Goal: Task Accomplishment & Management: Use online tool/utility

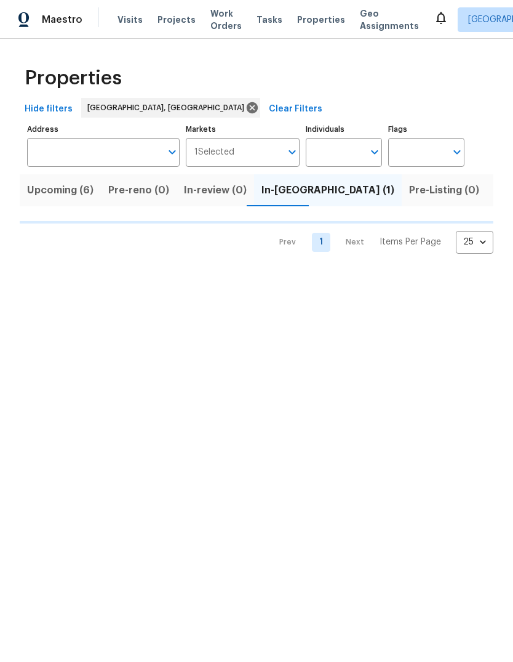
scroll to position [0, 22]
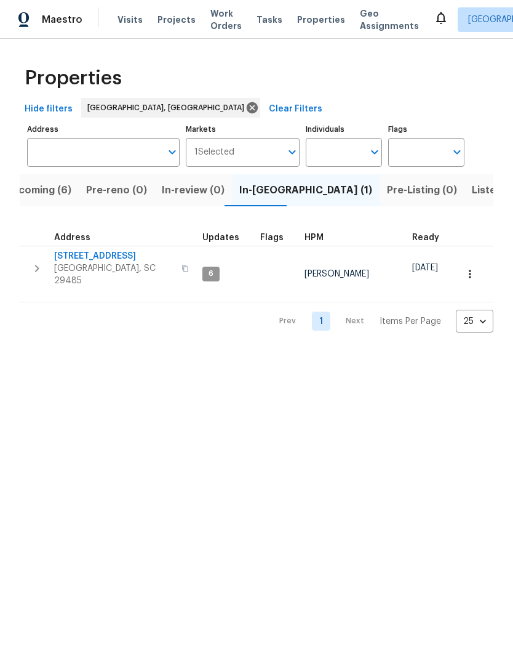
click at [105, 265] on span "[GEOGRAPHIC_DATA], SC 29485" at bounding box center [114, 274] width 120 height 25
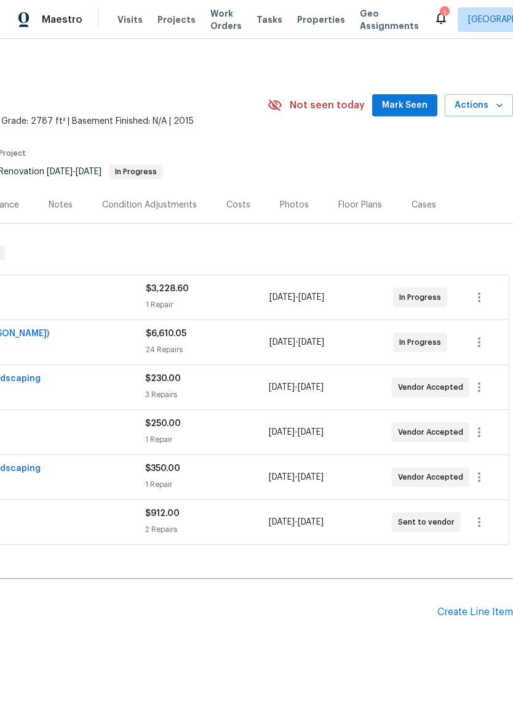
scroll to position [0, 182]
click at [481, 477] on icon "button" at bounding box center [479, 477] width 2 height 10
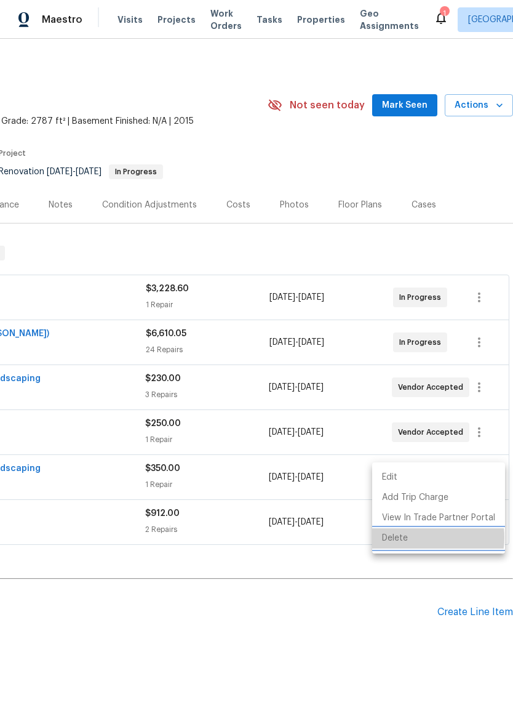
click at [420, 537] on li "Delete" at bounding box center [438, 538] width 133 height 20
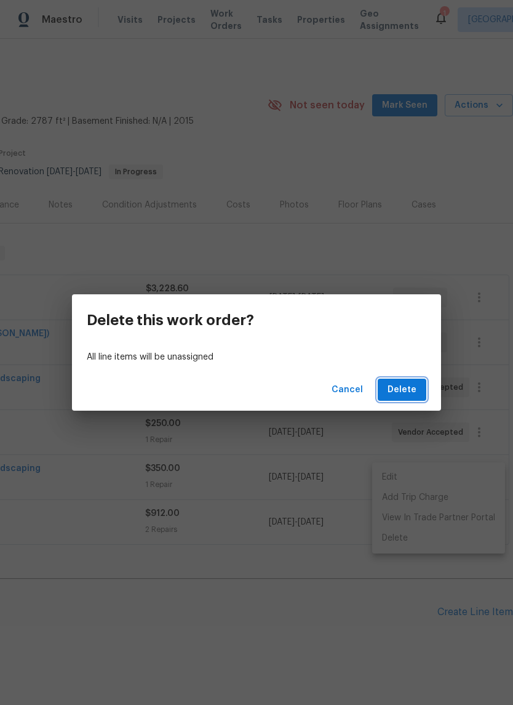
click at [410, 388] on span "Delete" at bounding box center [402, 389] width 29 height 15
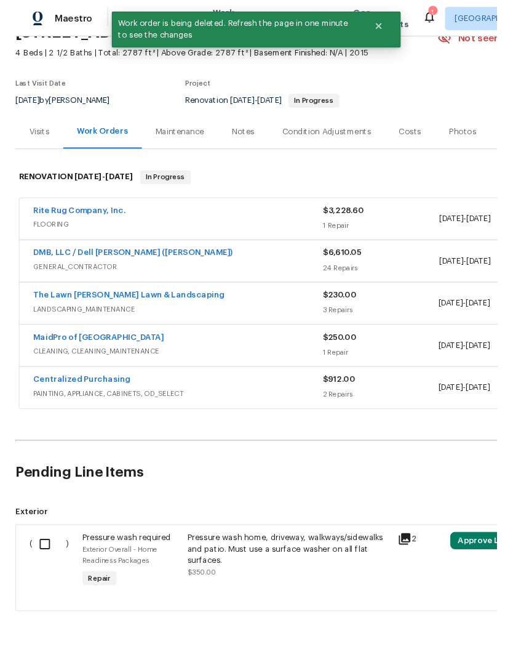
scroll to position [65, 0]
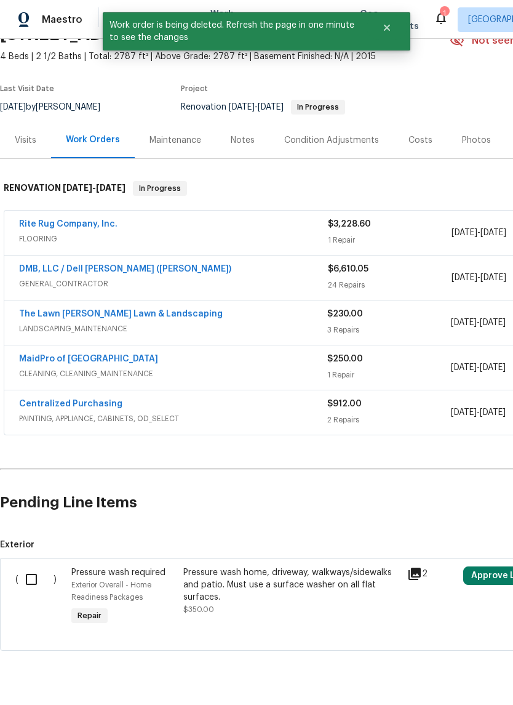
click at [152, 316] on link "The Lawn Barber Lawn & Landscaping" at bounding box center [121, 314] width 204 height 9
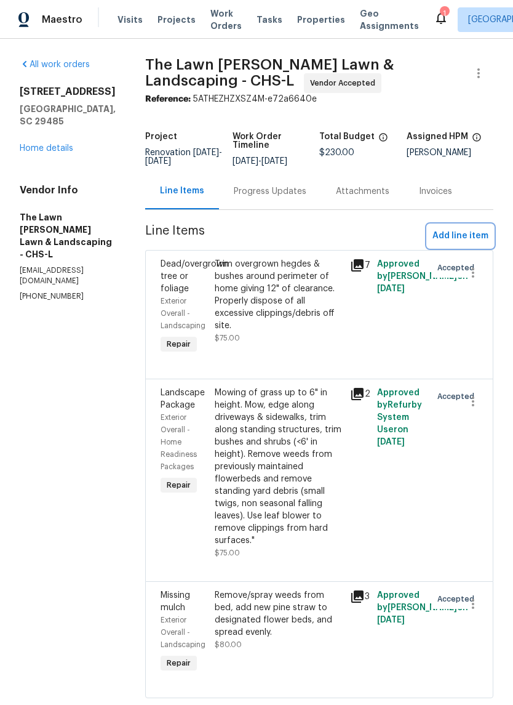
click at [475, 231] on span "Add line item" at bounding box center [461, 235] width 56 height 15
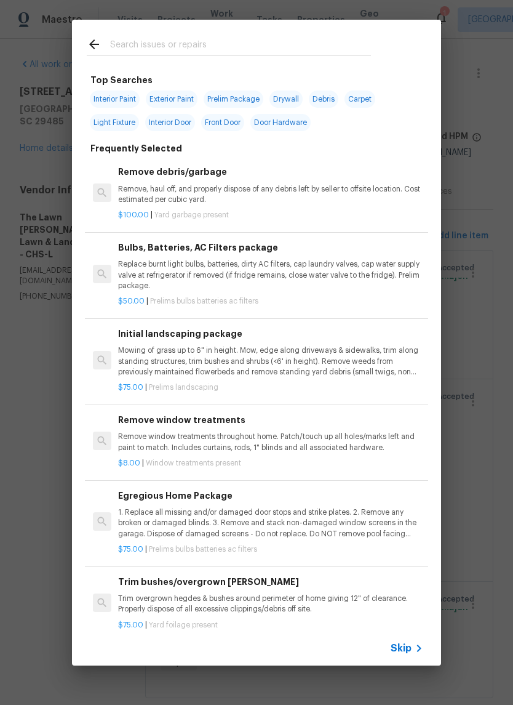
click at [307, 29] on div at bounding box center [229, 44] width 314 height 49
click at [322, 34] on div at bounding box center [229, 44] width 314 height 49
click at [270, 46] on input "text" at bounding box center [240, 46] width 261 height 18
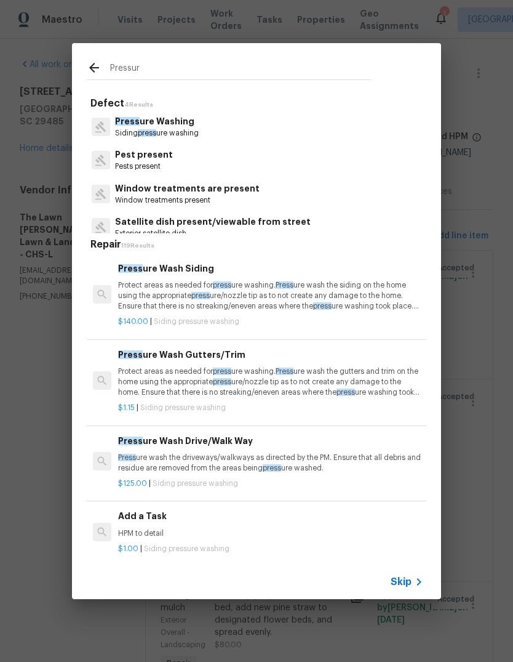
type input "Pressure"
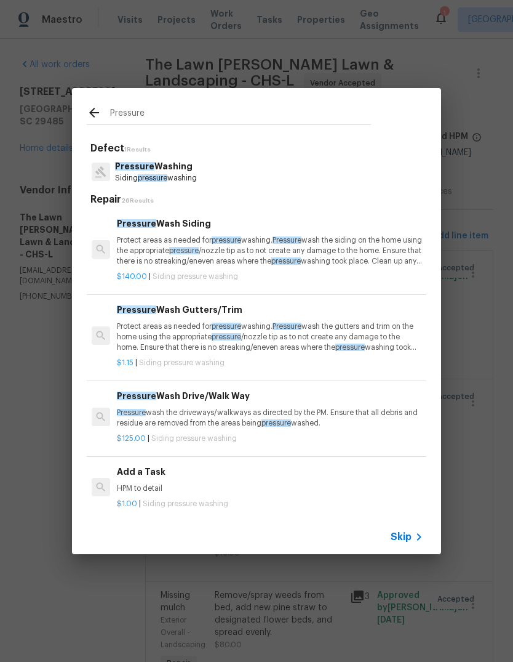
scroll to position [0, 1]
click at [326, 249] on p "Protect areas as needed for pressure washing. Pressure wash the siding on the h…" at bounding box center [269, 250] width 305 height 31
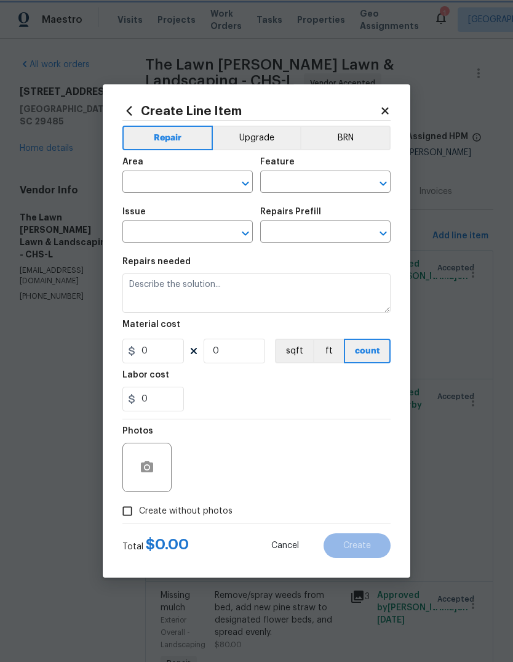
type input "Siding"
type input "Pressure Washing"
type textarea "Protect areas as needed for pressure washing. Pressure wash the siding on the h…"
type input "1"
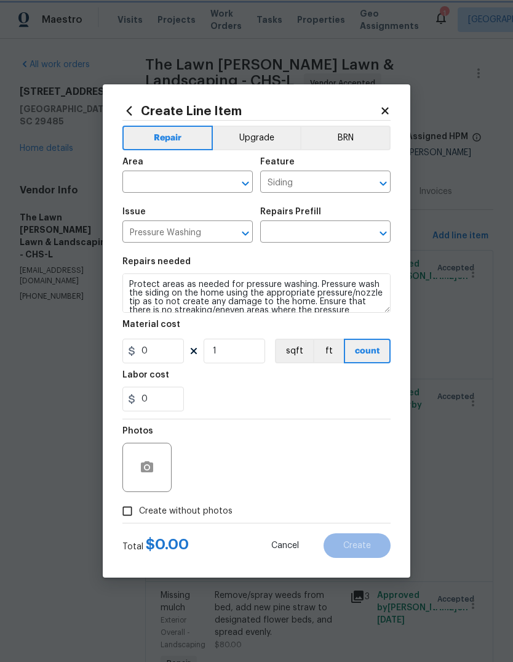
type input "Pressure Wash Siding $140.00"
click at [177, 351] on input "140" at bounding box center [153, 350] width 62 height 25
type input "350"
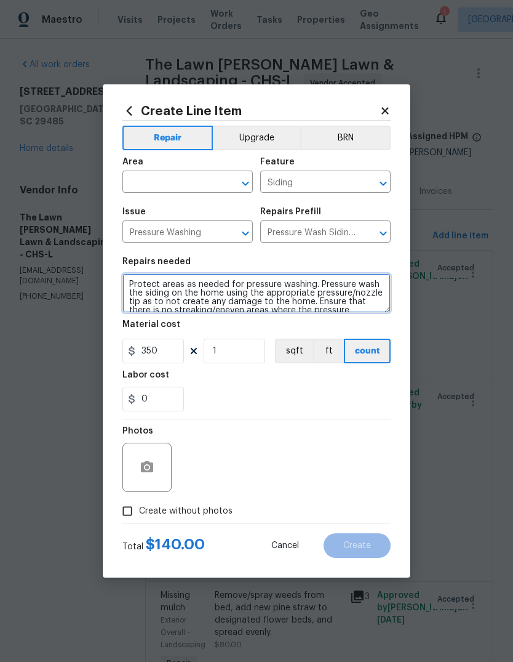
click at [248, 306] on textarea "Protect areas as needed for pressure washing. Pressure wash the siding on the h…" at bounding box center [256, 292] width 268 height 39
click at [270, 290] on textarea "Protect areas as needed for pressure washing. Pressure wash the siding on the h…" at bounding box center [256, 292] width 268 height 39
click at [269, 290] on textarea "Protect areas as needed for pressure washing. Pressure wash the siding on the h…" at bounding box center [256, 292] width 268 height 39
click at [265, 299] on textarea "Protect areas as needed for pressure washing. Pressure wash the siding on the h…" at bounding box center [256, 292] width 268 height 39
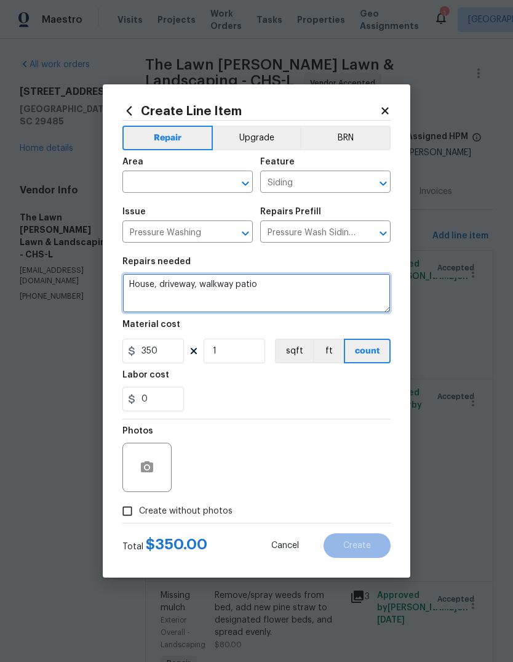
click at [238, 284] on textarea "House, driveway, walkway patio" at bounding box center [256, 292] width 268 height 39
type textarea "House, driveway, walkway, patio"
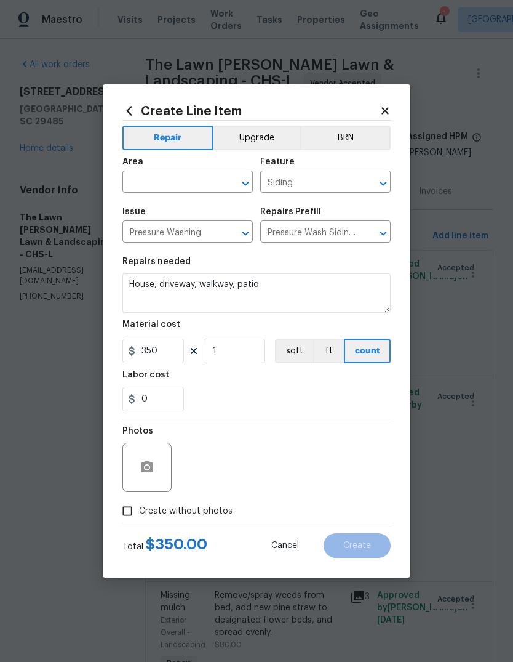
click at [169, 176] on input "text" at bounding box center [170, 183] width 96 height 19
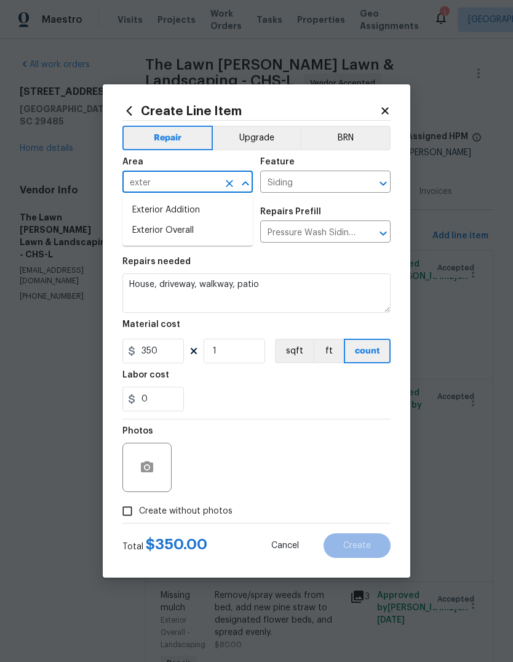
click at [212, 236] on li "Exterior Overall" at bounding box center [187, 230] width 130 height 20
type input "Exterior Overall"
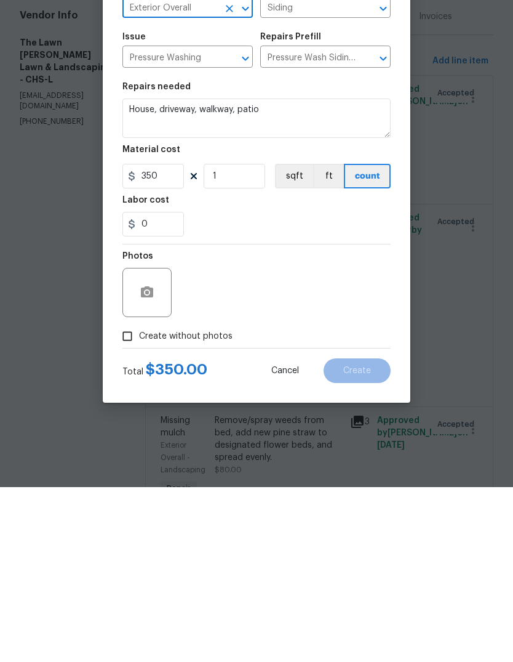
click at [135, 499] on input "Create without photos" at bounding box center [127, 510] width 23 height 23
checkbox input "true"
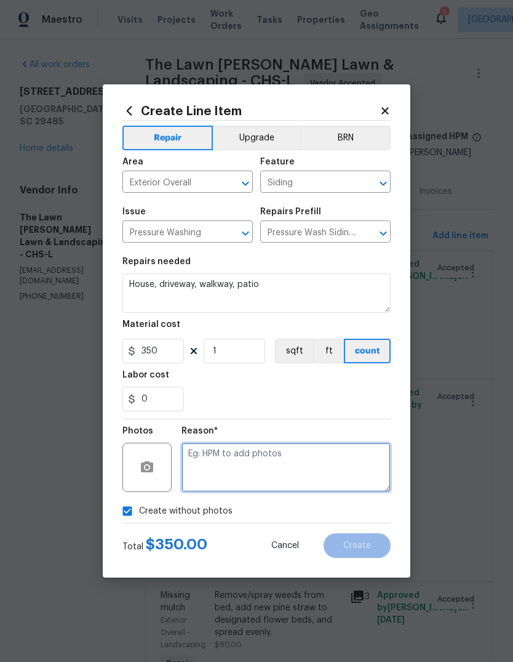
click at [274, 462] on textarea at bounding box center [286, 466] width 209 height 49
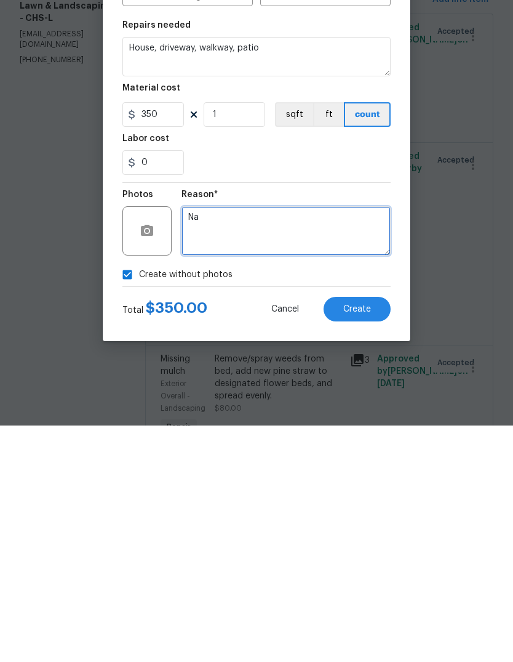
type textarea "Na"
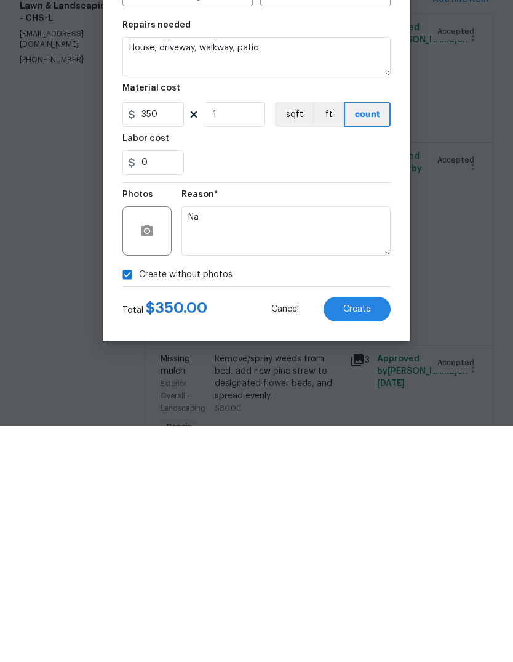
click at [374, 533] on button "Create" at bounding box center [357, 545] width 67 height 25
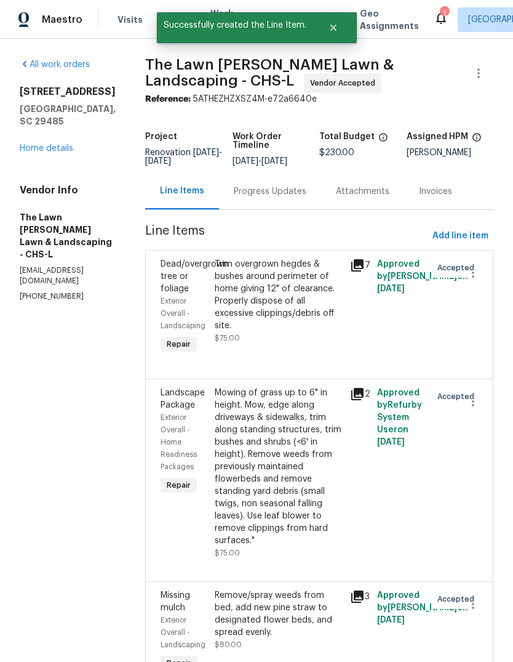
scroll to position [0, 0]
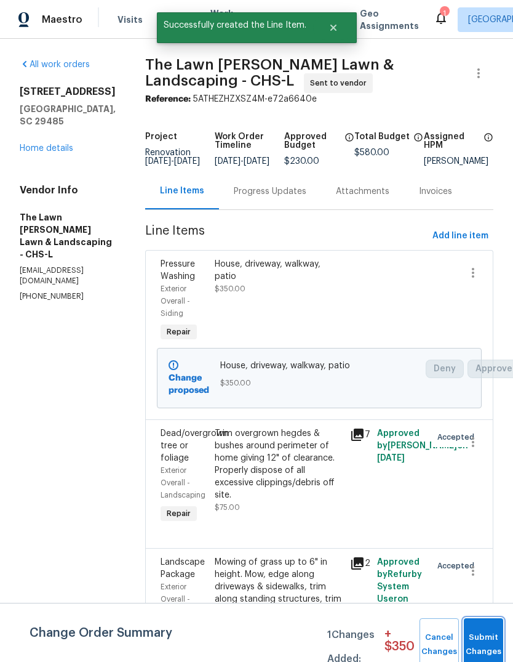
click at [481, 652] on span "Submit Changes" at bounding box center [483, 644] width 27 height 28
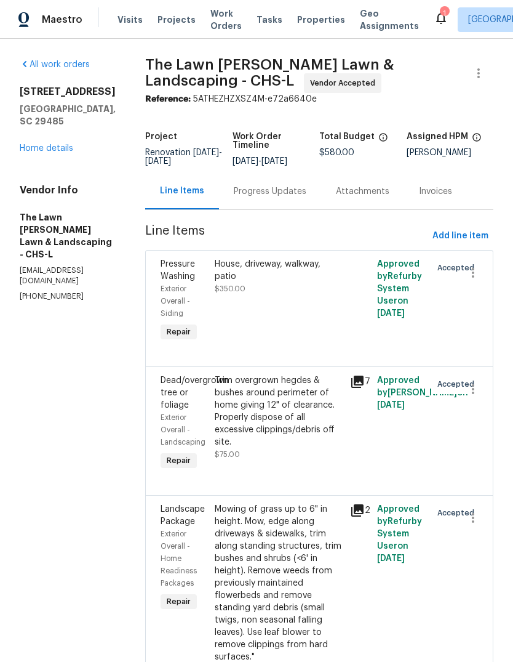
click at [62, 144] on link "Home details" at bounding box center [47, 148] width 54 height 9
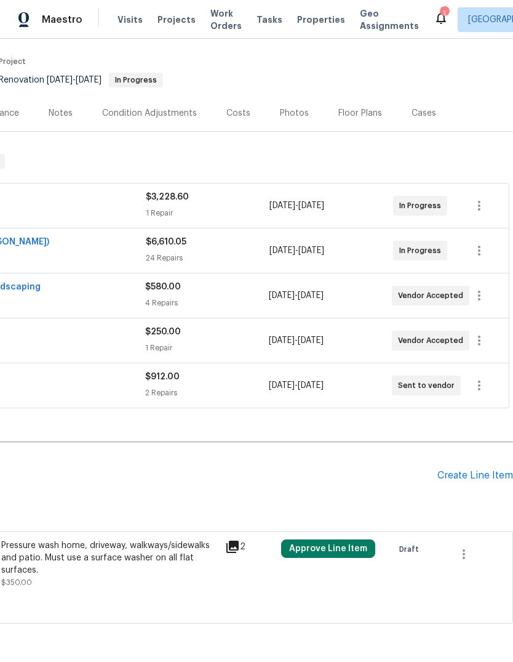
scroll to position [92, 182]
click at [466, 554] on icon "button" at bounding box center [464, 553] width 15 height 15
click at [483, 551] on li "Cancel" at bounding box center [472, 553] width 47 height 20
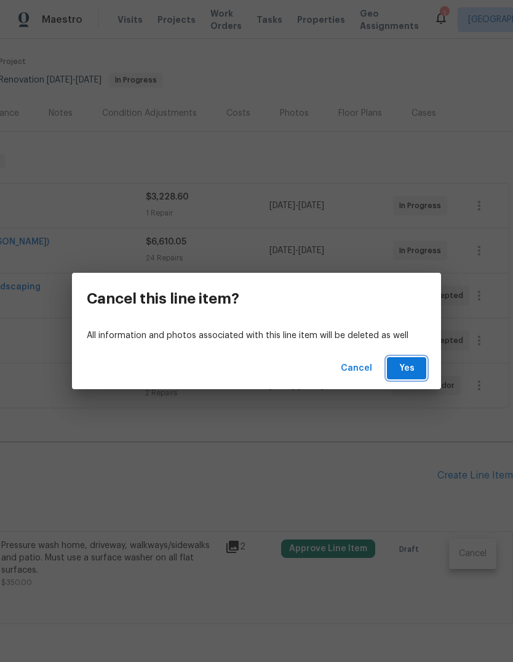
click at [404, 378] on button "Yes" at bounding box center [406, 368] width 39 height 23
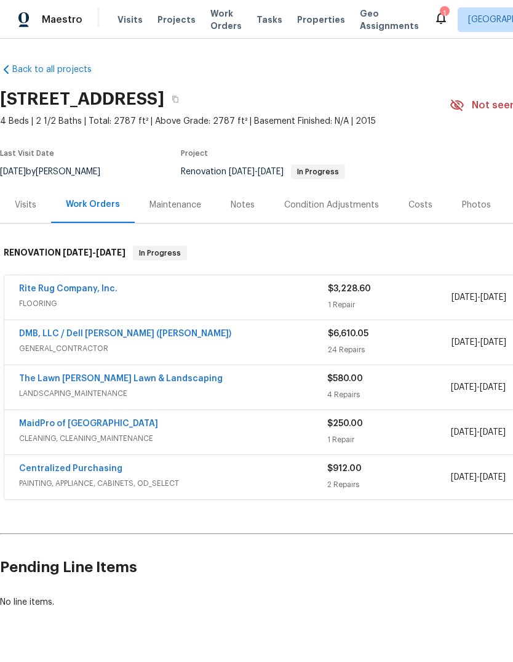
scroll to position [0, 0]
click at [146, 382] on link "The Lawn Barber Lawn & Landscaping" at bounding box center [121, 378] width 204 height 9
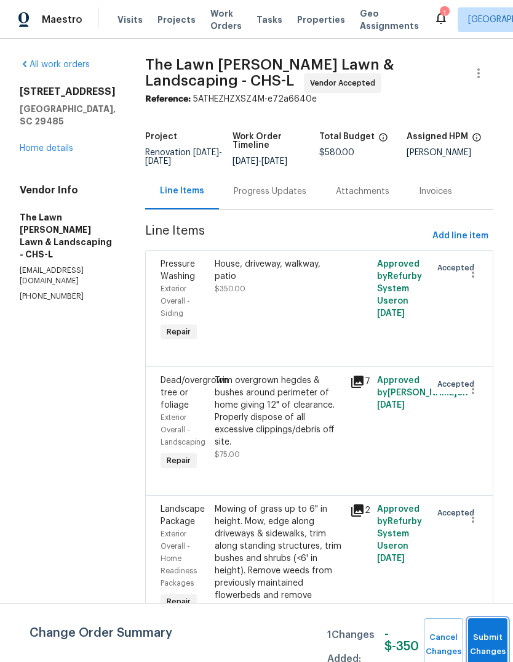
click at [486, 637] on button "Submit Changes" at bounding box center [487, 644] width 39 height 53
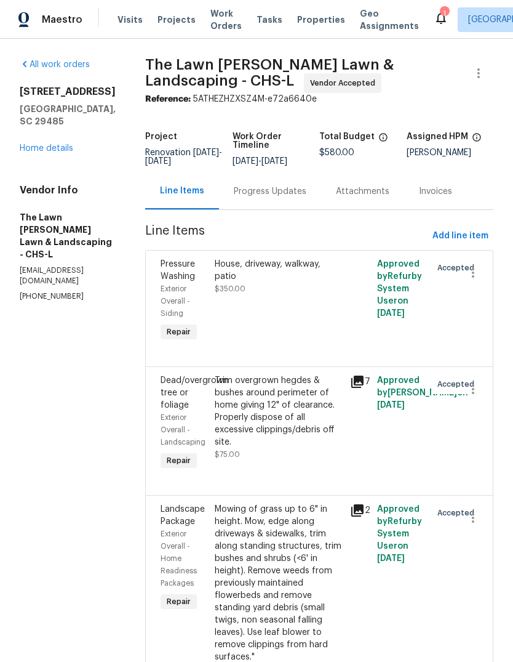
click at [306, 418] on div "Trim overgrown hegdes & bushes around perimeter of home giving 12" of clearance…" at bounding box center [279, 411] width 128 height 74
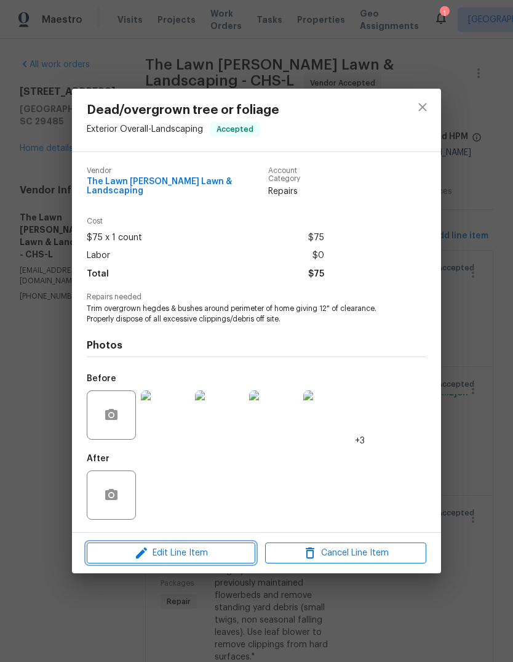
click at [213, 554] on span "Edit Line Item" at bounding box center [170, 552] width 161 height 15
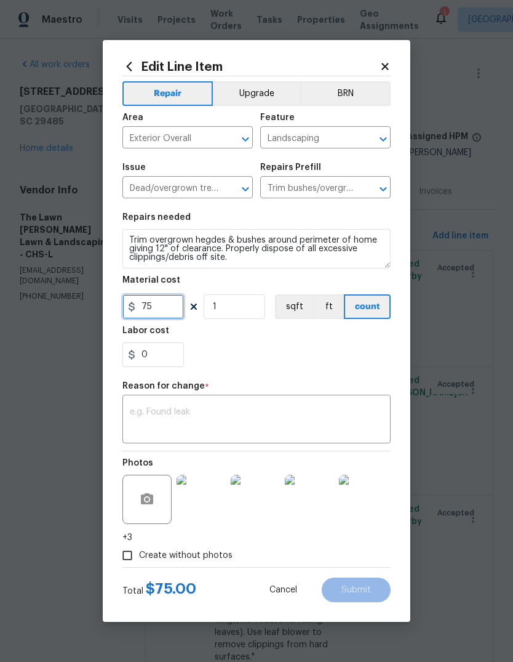
click at [160, 306] on input "75" at bounding box center [153, 306] width 62 height 25
type input "175"
click at [286, 400] on div "x ​" at bounding box center [256, 421] width 268 height 46
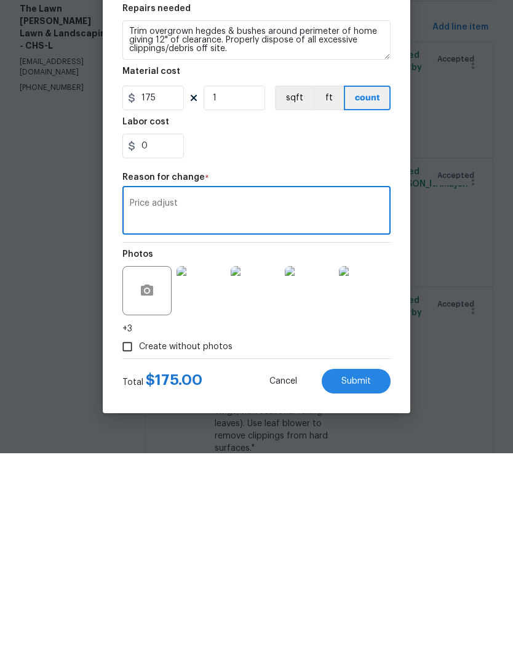
type textarea "Price adjust"
click at [362, 585] on span "Submit" at bounding box center [357, 589] width 30 height 9
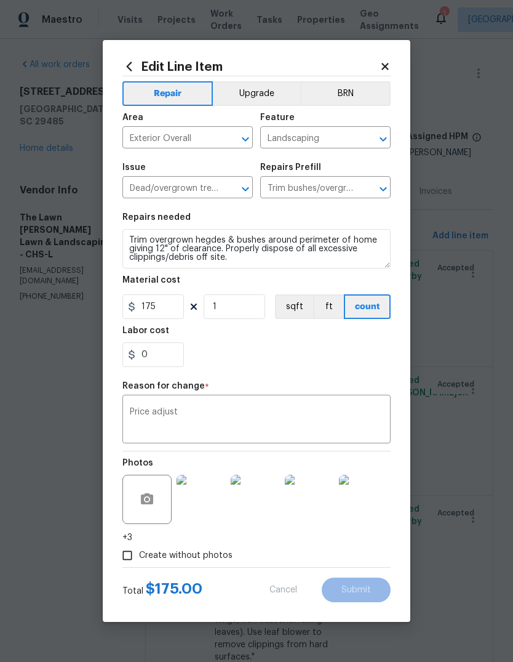
type input "75"
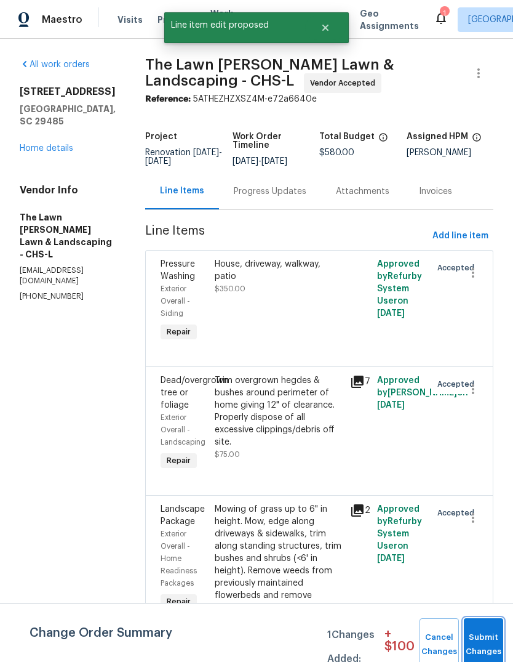
click at [488, 636] on button "Submit Changes" at bounding box center [483, 644] width 39 height 53
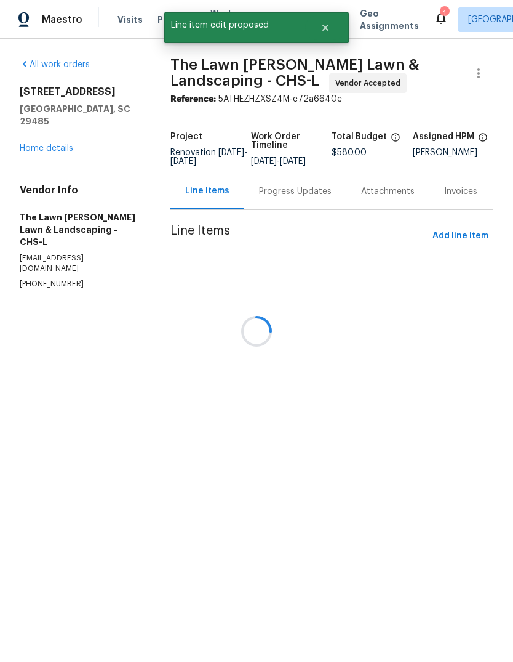
scroll to position [0, 0]
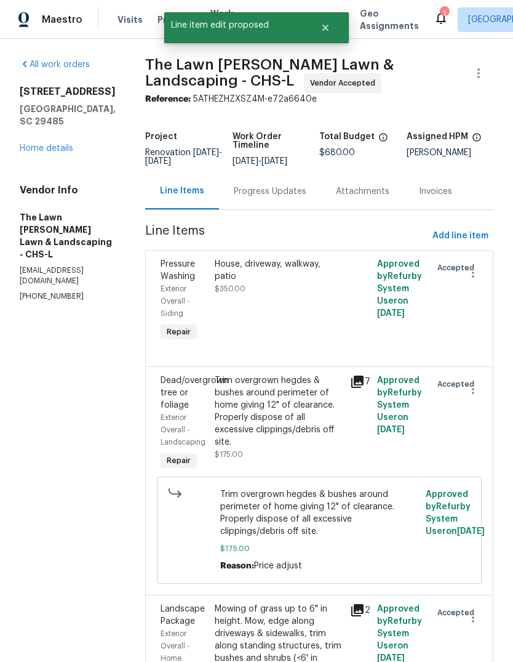
click at [51, 144] on link "Home details" at bounding box center [47, 148] width 54 height 9
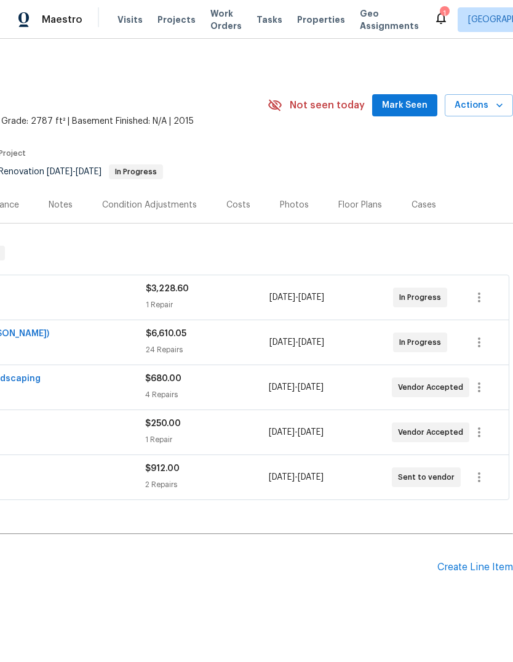
scroll to position [0, 182]
click at [402, 105] on span "Mark Seen" at bounding box center [405, 105] width 46 height 15
click at [237, 207] on div "Costs" at bounding box center [238, 205] width 24 height 12
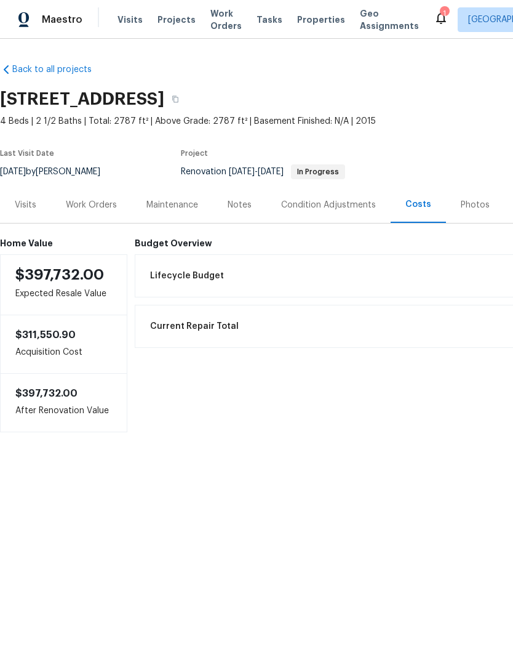
click at [103, 206] on div "Work Orders" at bounding box center [91, 205] width 51 height 12
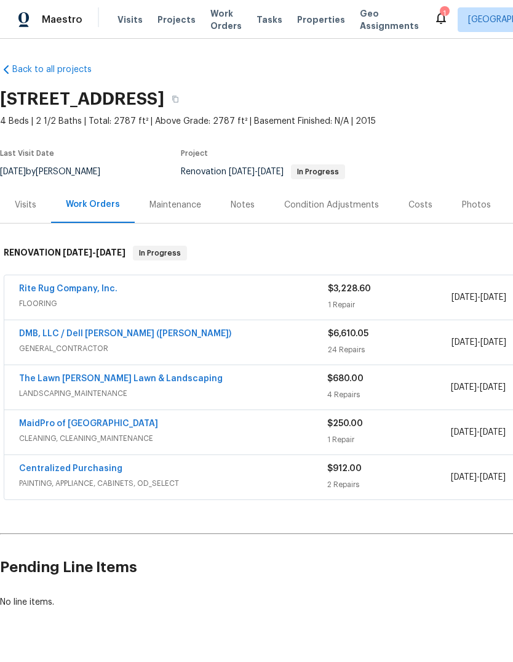
scroll to position [30, 0]
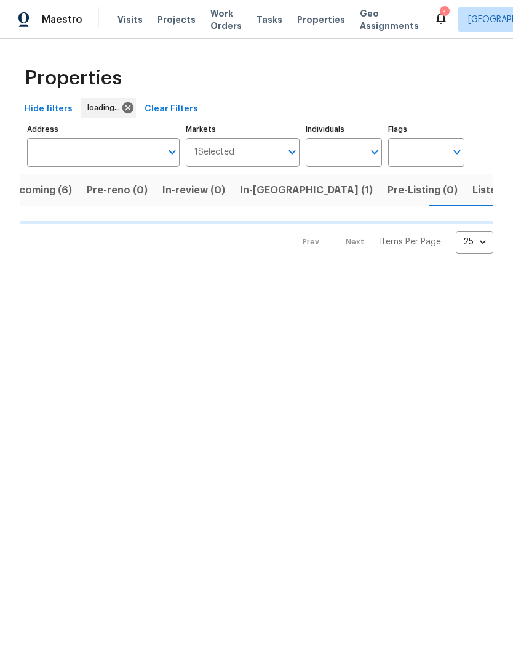
scroll to position [0, 22]
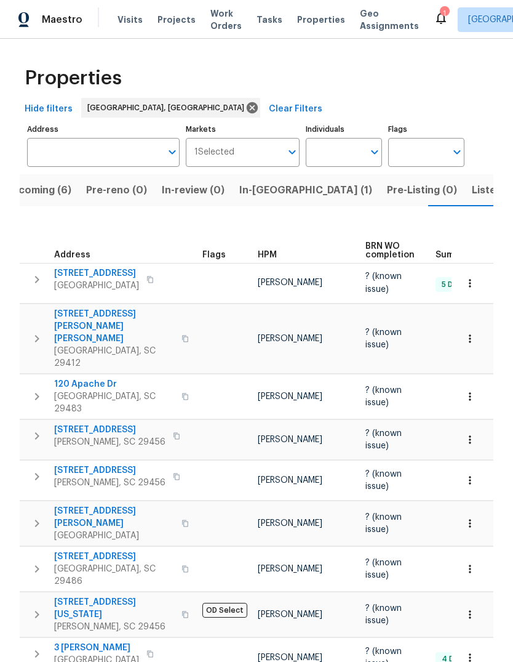
scroll to position [0, 22]
